Goal: Obtain resource: Download file/media

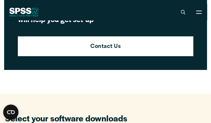
scroll to position [270, 0]
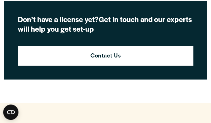
scroll to position [295, 0]
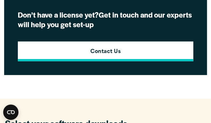
click at [131, 61] on link "Contact Us" at bounding box center [105, 51] width 175 height 20
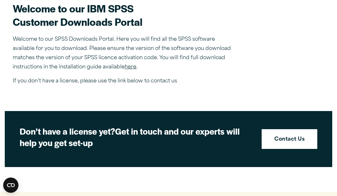
scroll to position [200, 0]
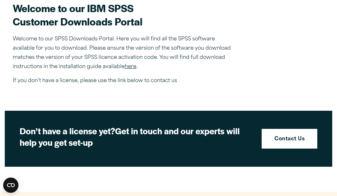
click at [133, 69] on link "here" at bounding box center [131, 66] width 12 height 5
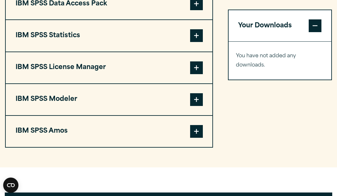
scroll to position [501, 0]
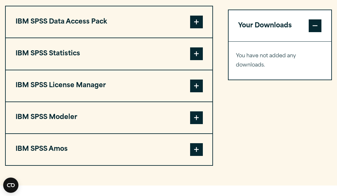
click at [84, 94] on button "IBM SPSS License Manager" at bounding box center [109, 85] width 207 height 31
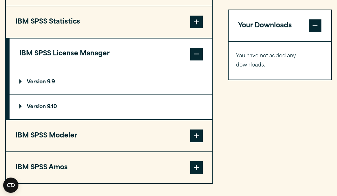
scroll to position [537, 0]
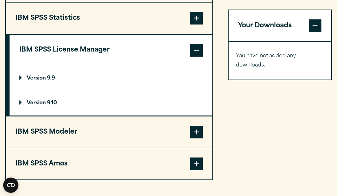
click at [48, 106] on p "Version 9.10" at bounding box center [38, 103] width 38 height 5
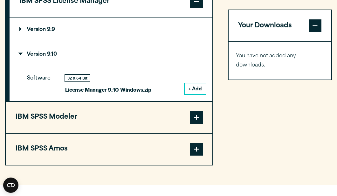
scroll to position [587, 0]
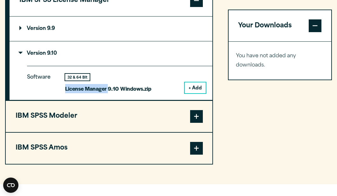
drag, startPoint x: 65, startPoint y: 95, endPoint x: 108, endPoint y: 96, distance: 43.0
click at [108, 97] on div "Software 32 & 64 Bit License Manager 9.10 Windows.zip + Add" at bounding box center [120, 83] width 186 height 34
click at [192, 93] on button "+ Add" at bounding box center [195, 87] width 21 height 11
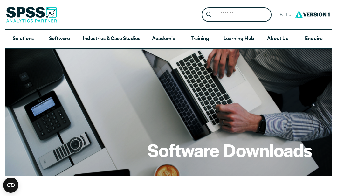
scroll to position [0, 0]
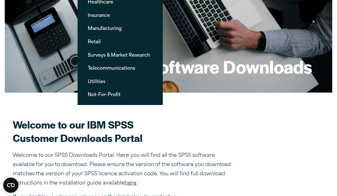
click at [192, 121] on h2 "Welcome to our IBM SPSS Customer Downloads Portal" at bounding box center [124, 131] width 223 height 27
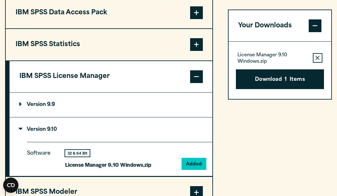
scroll to position [511, 0]
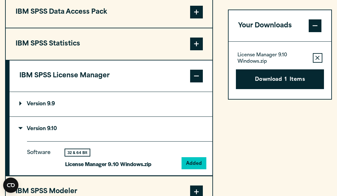
click at [143, 86] on button "IBM SPSS License Manager" at bounding box center [111, 75] width 203 height 31
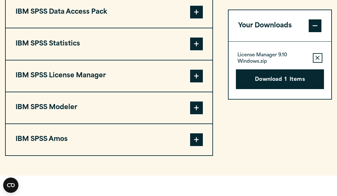
scroll to position [515, 0]
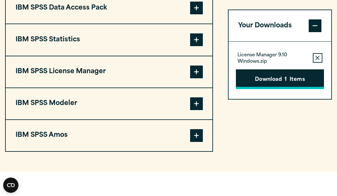
click at [211, 81] on button "Download 1 Items" at bounding box center [280, 80] width 88 height 20
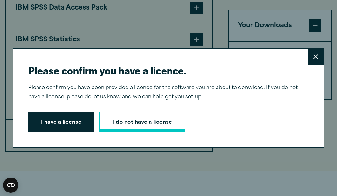
click at [125, 122] on link "I do not have a license" at bounding box center [142, 122] width 86 height 21
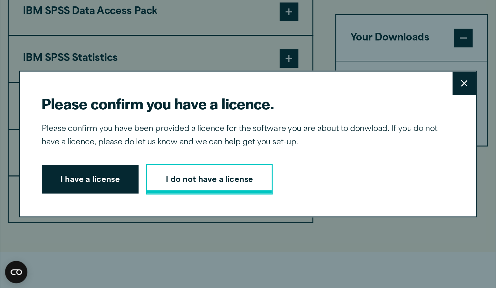
scroll to position [758, 0]
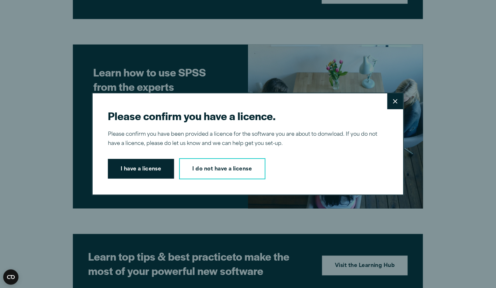
click at [211, 102] on button "Close" at bounding box center [395, 101] width 16 height 16
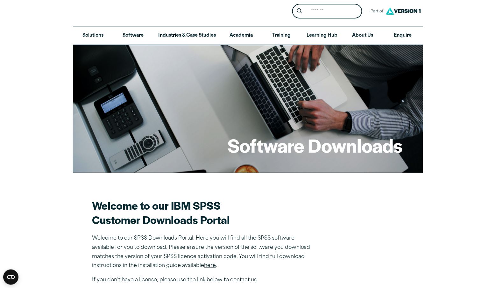
scroll to position [0, 0]
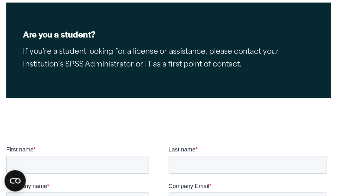
scroll to position [116, 0]
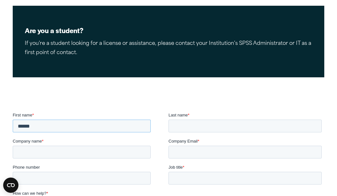
type input "******"
type input "*****"
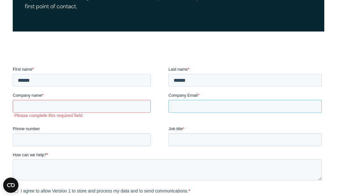
scroll to position [167, 0]
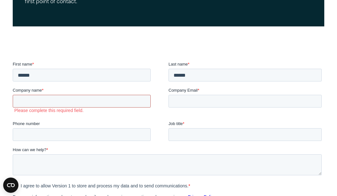
click at [101, 104] on input "Company name *" at bounding box center [82, 101] width 138 height 13
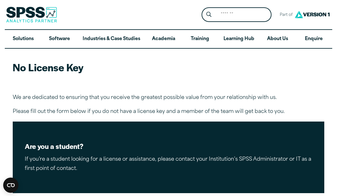
scroll to position [0, 0]
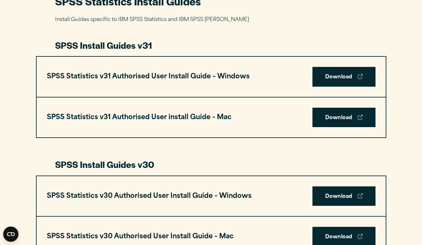
scroll to position [317, 0]
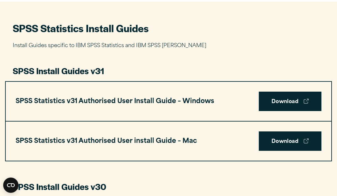
scroll to position [287, 0]
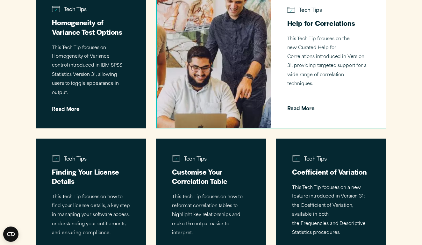
scroll to position [855, 0]
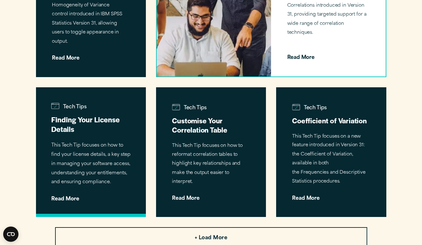
click at [104, 117] on h3 "Finding Your License Details" at bounding box center [90, 124] width 79 height 19
